Goal: Find specific page/section: Find specific page/section

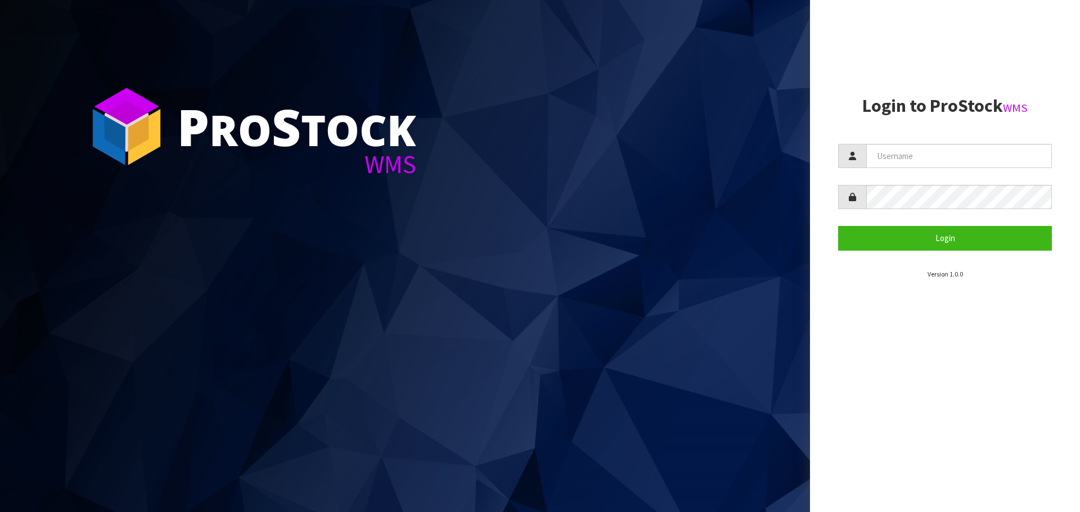
click at [884, 169] on form "Login" at bounding box center [945, 197] width 214 height 106
click at [894, 160] on input "text" at bounding box center [959, 156] width 186 height 24
type input "PACIFICBIOLOGICS"
click at [838, 226] on button "Login" at bounding box center [945, 238] width 214 height 24
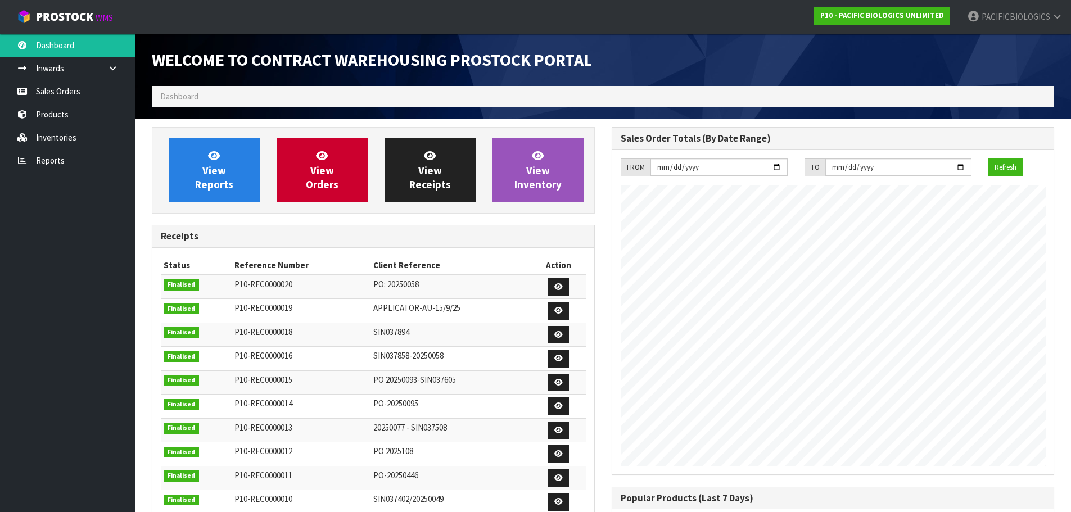
scroll to position [459, 459]
click at [95, 91] on link "Sales Orders" at bounding box center [67, 91] width 135 height 23
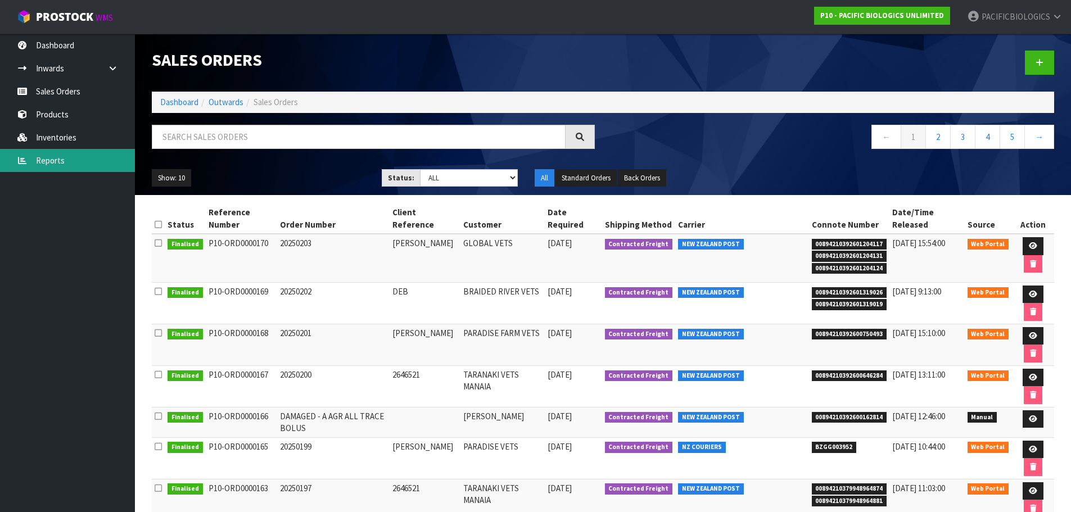
click at [53, 153] on link "Reports" at bounding box center [67, 160] width 135 height 23
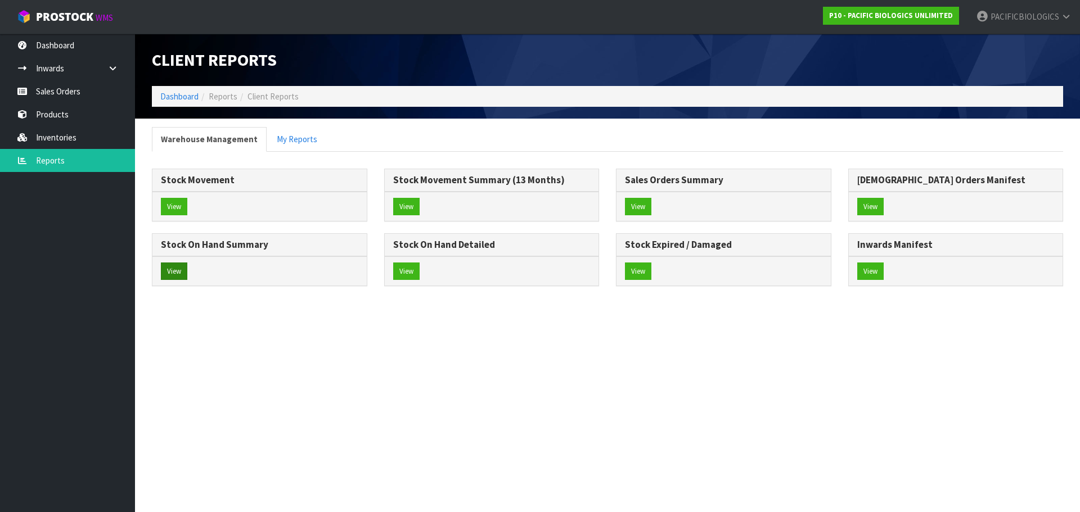
click at [178, 280] on div "View" at bounding box center [259, 271] width 214 height 30
click at [164, 271] on button "View" at bounding box center [174, 272] width 26 height 18
